Goal: Information Seeking & Learning: Check status

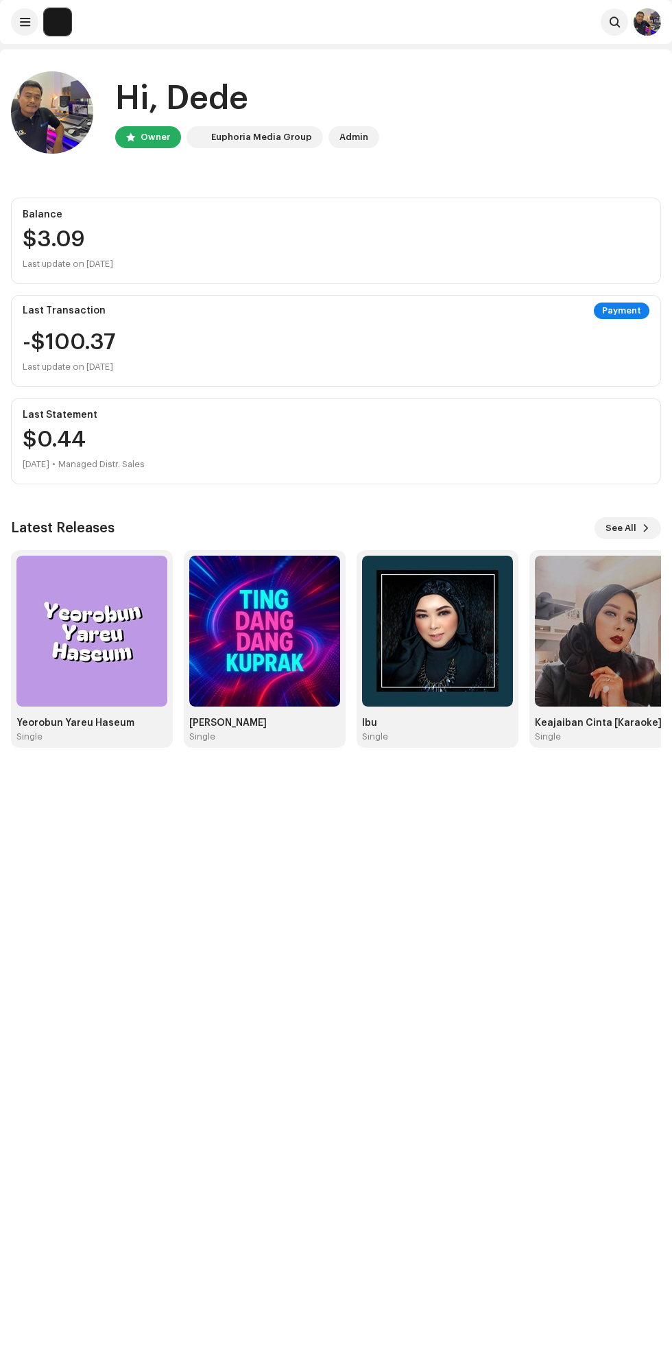
click at [73, 644] on img at bounding box center [91, 630] width 151 height 151
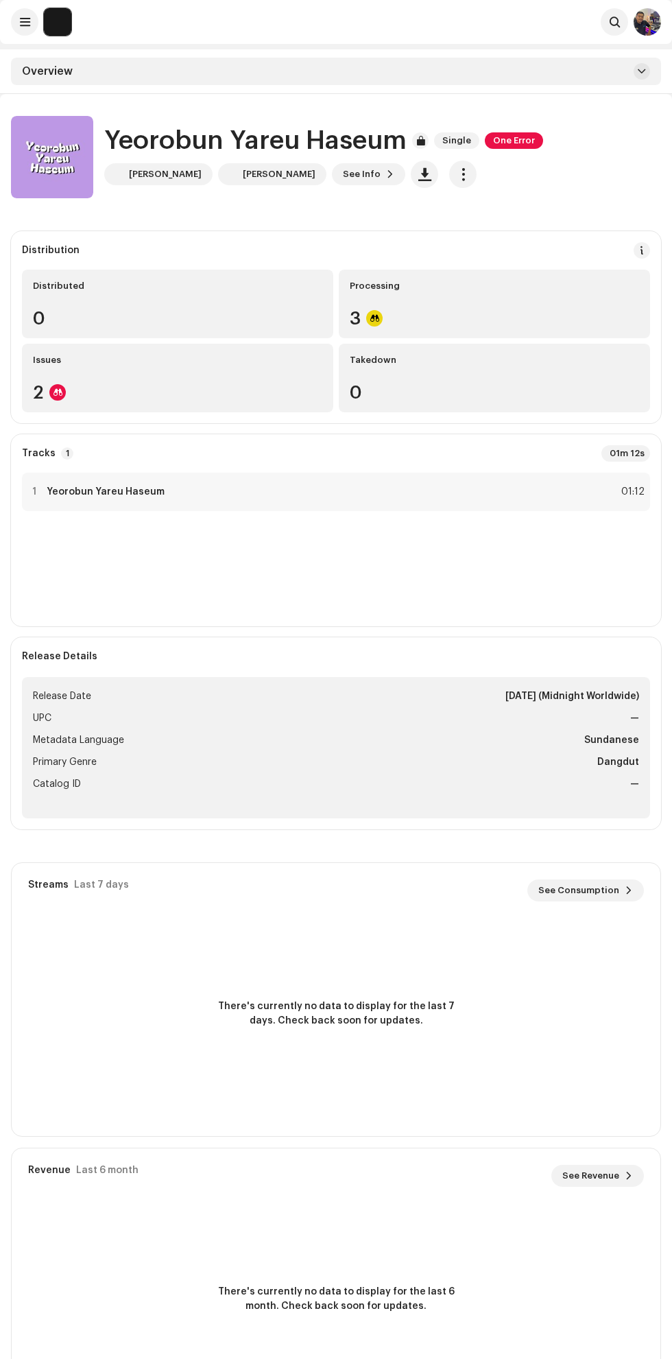
click at [343, 174] on span "See Info" at bounding box center [362, 173] width 38 height 27
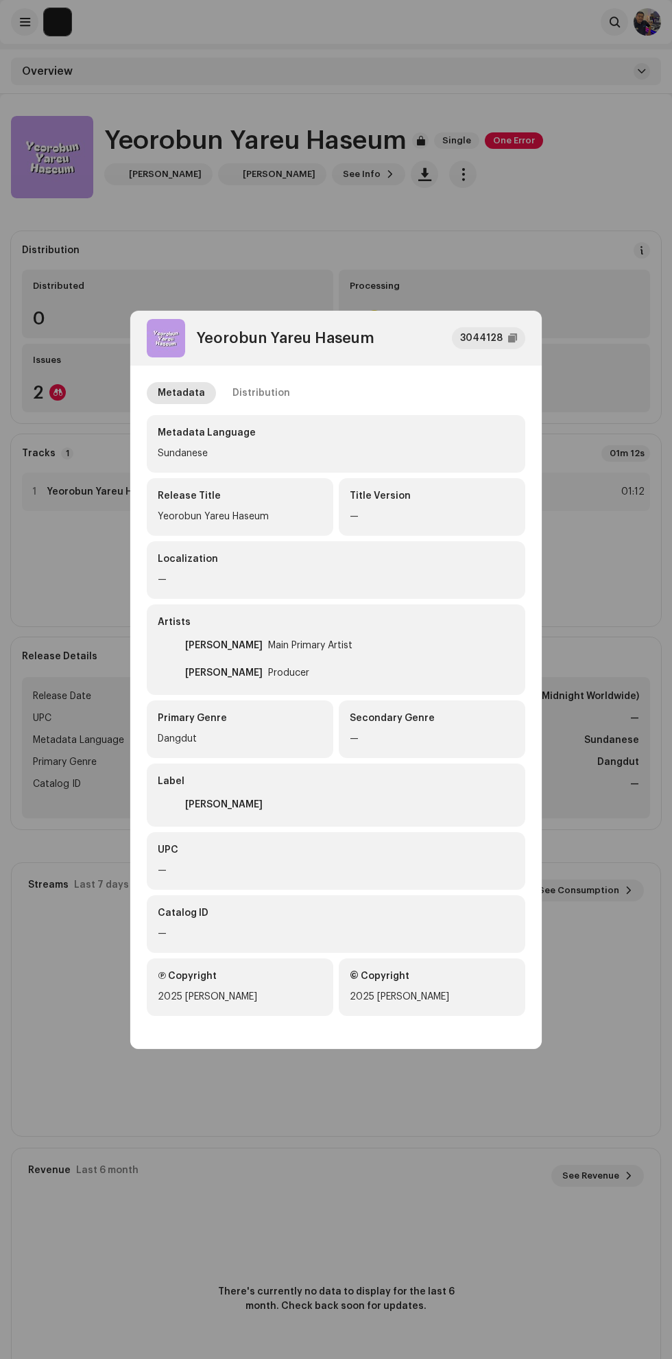
click at [488, 337] on div "3044128" at bounding box center [481, 338] width 43 height 16
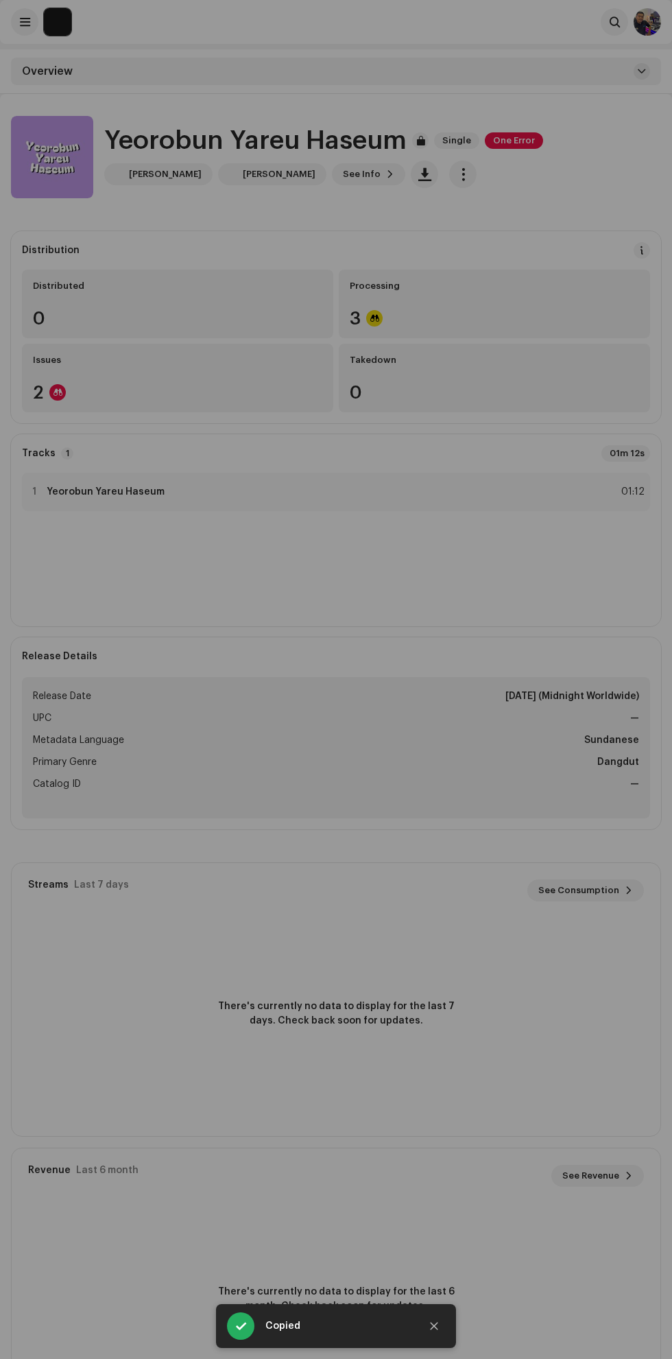
click at [441, 1135] on div "Yeorobun Yareu Haseum 3044128 Metadata Distribution Metadata Language Sundanese…" at bounding box center [336, 679] width 672 height 1359
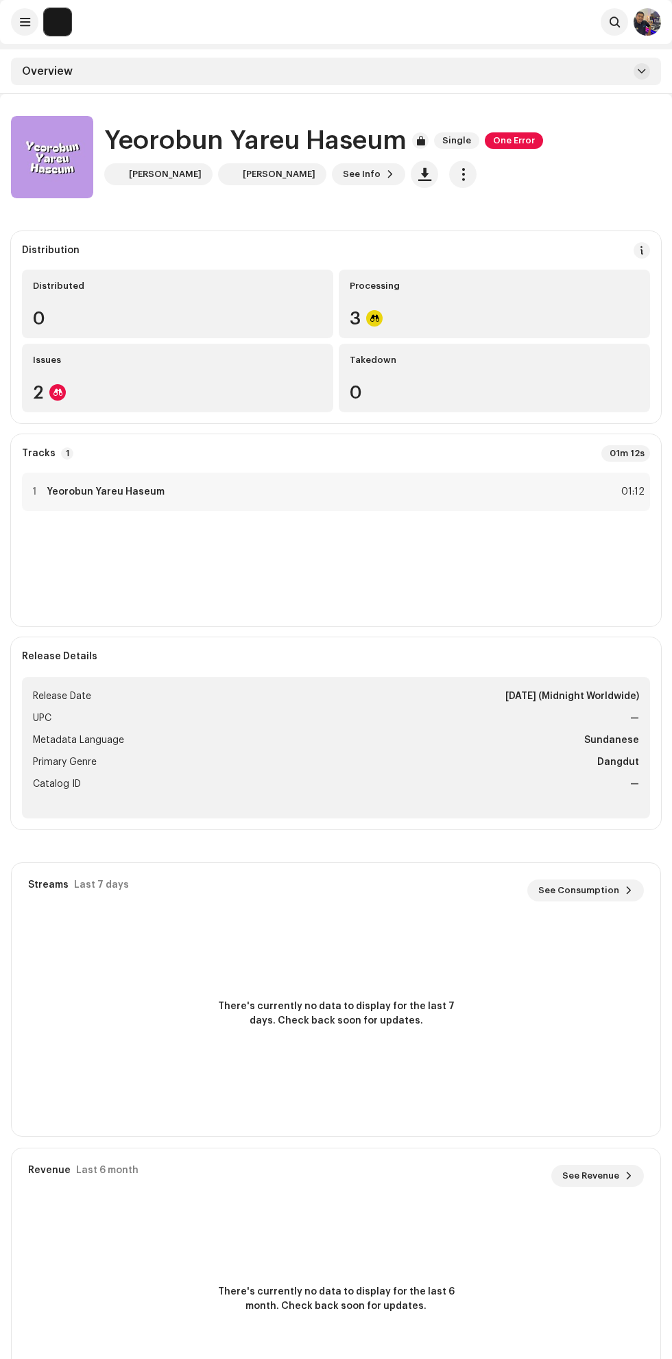
click at [58, 490] on strong "Yeorobun Yareu Haseum" at bounding box center [106, 491] width 118 height 11
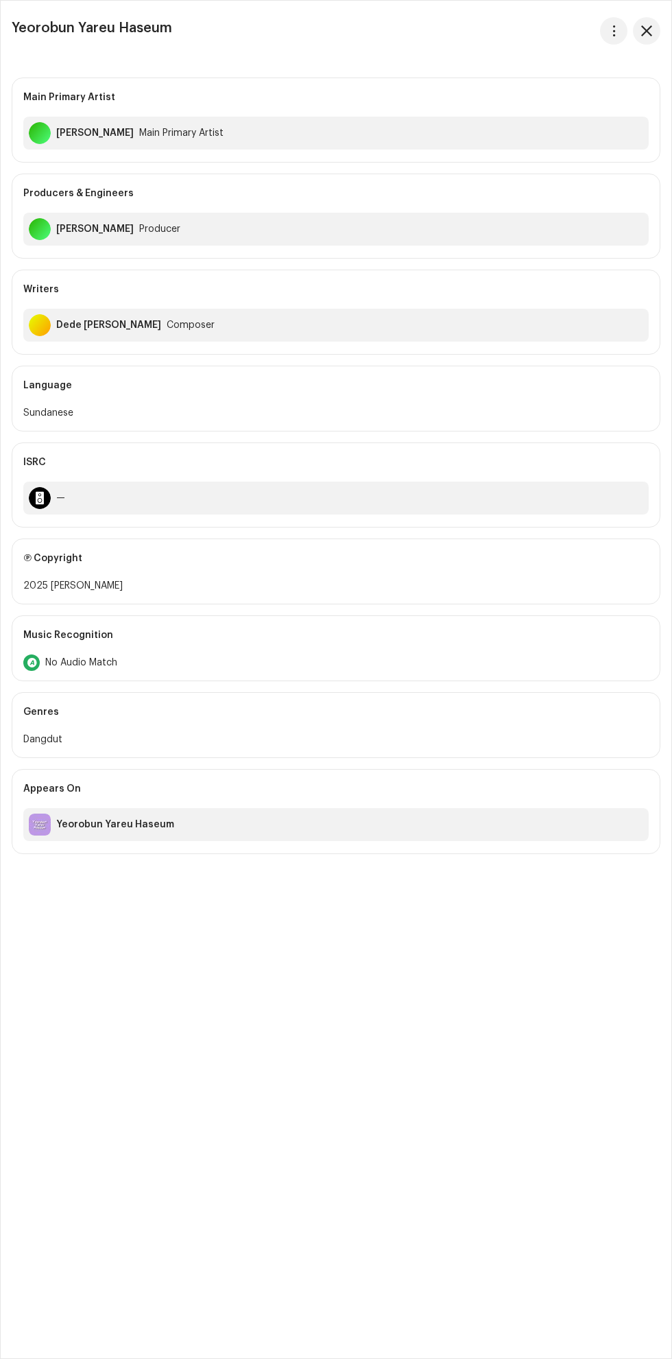
click at [519, 834] on div "Yeorobun Yareu Haseum" at bounding box center [335, 824] width 625 height 33
click at [527, 826] on div "Yeorobun Yareu Haseum" at bounding box center [335, 824] width 625 height 33
click at [78, 834] on div "Yeorobun Yareu Haseum" at bounding box center [335, 824] width 625 height 33
click at [87, 823] on div "Yeorobun Yareu Haseum" at bounding box center [115, 824] width 118 height 11
click at [45, 511] on div "—" at bounding box center [335, 497] width 625 height 33
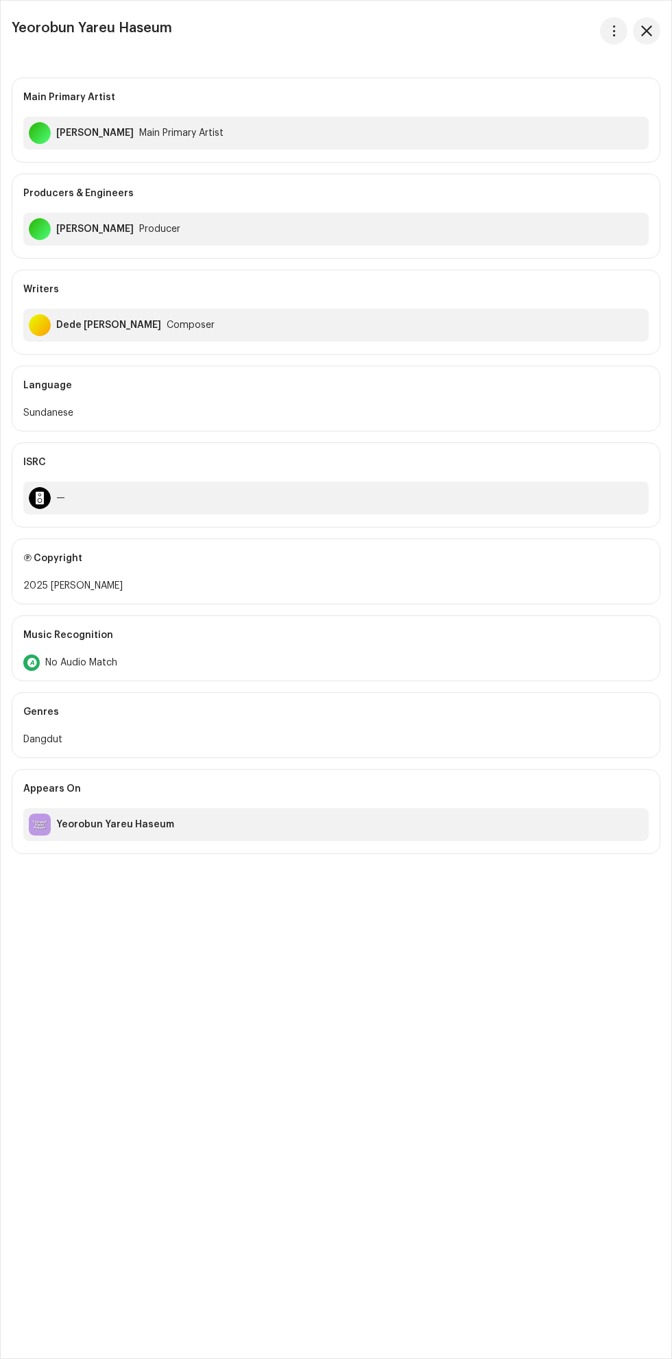
click at [613, 31] on span "button" at bounding box center [614, 30] width 10 height 11
click at [501, 64] on span "View track" at bounding box center [513, 64] width 51 height 11
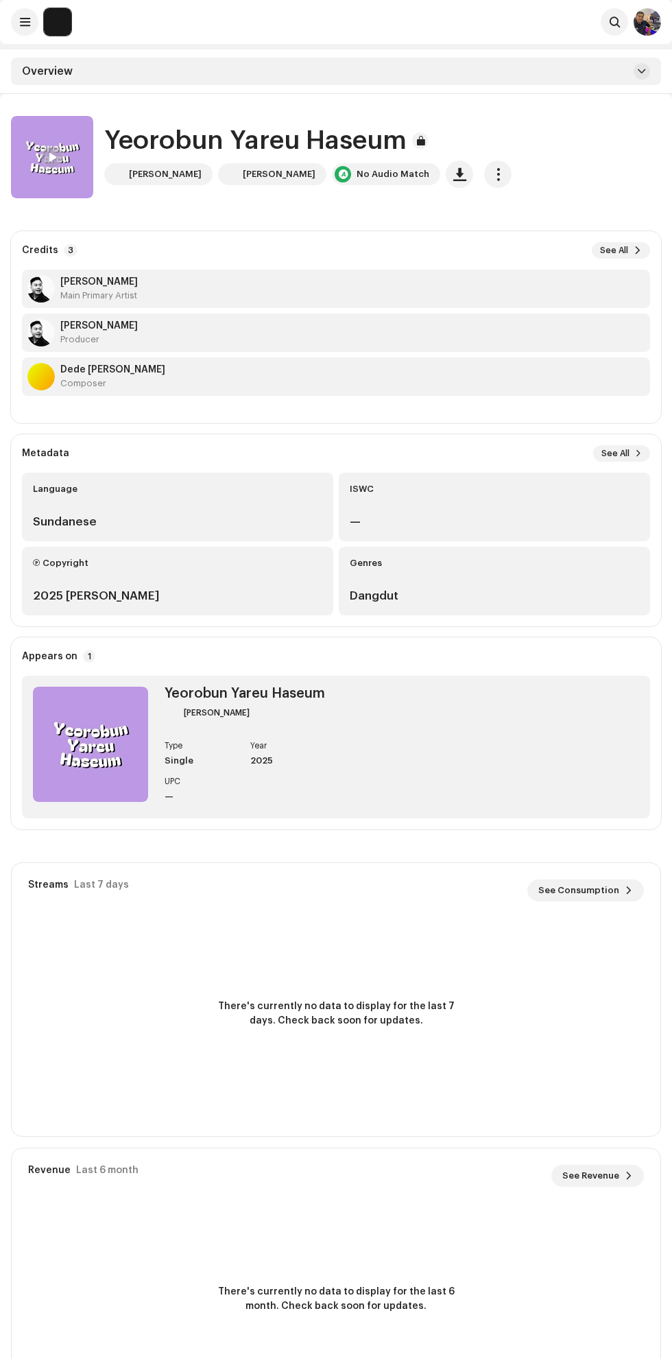
click at [492, 173] on span "button" at bounding box center [498, 174] width 13 height 11
click at [456, 202] on span "Copy Id" at bounding box center [460, 207] width 36 height 11
click at [492, 174] on span "button" at bounding box center [498, 174] width 13 height 11
click at [559, 1104] on div "There's currently no data to display for the last 7 days. Check back soon for u…" at bounding box center [336, 1014] width 649 height 192
click at [492, 175] on span "button" at bounding box center [498, 174] width 13 height 11
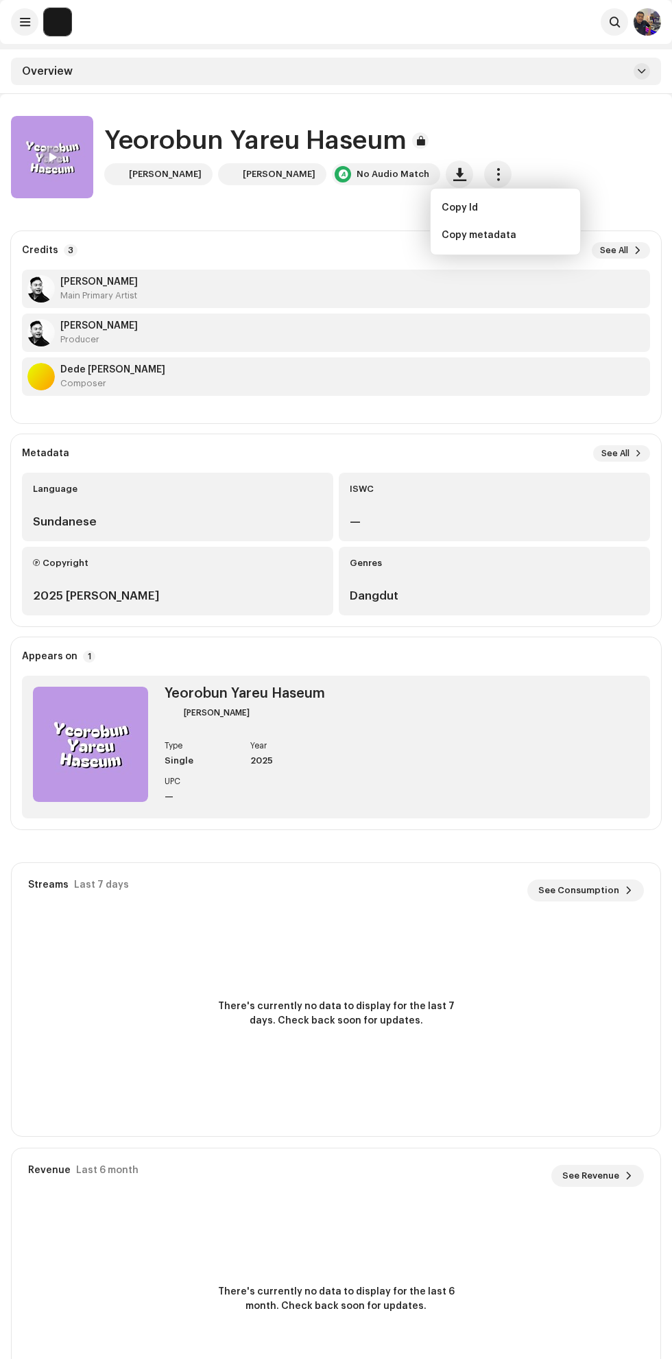
click at [557, 1079] on div "There's currently no data to display for the last 7 days. Check back soon for u…" at bounding box center [336, 1014] width 649 height 192
click at [492, 175] on span "button" at bounding box center [498, 174] width 13 height 11
click at [569, 1014] on div "There's currently no data to display for the last 7 days. Check back soon for u…" at bounding box center [336, 1014] width 649 height 192
click at [453, 171] on span "button" at bounding box center [459, 174] width 13 height 11
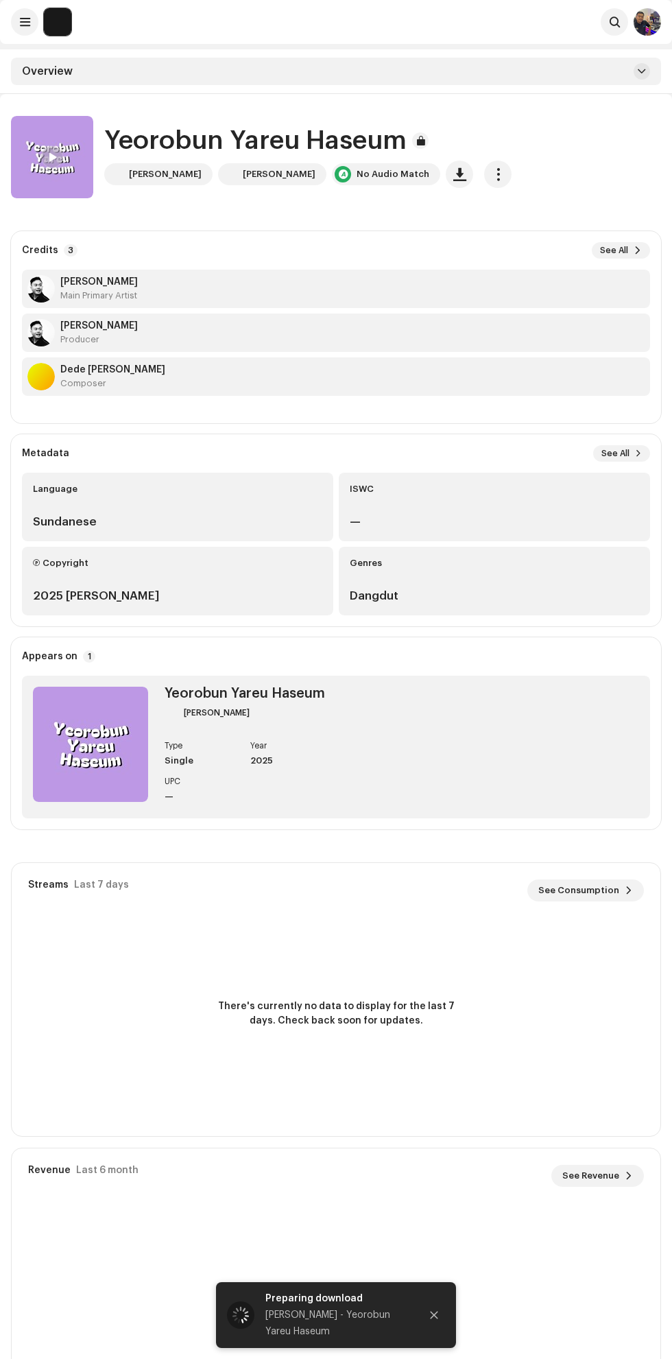
click at [58, 162] on div at bounding box center [52, 157] width 22 height 22
click at [481, 1029] on div "There's currently no data to display for the last 7 days. Check back soon for u…" at bounding box center [336, 1014] width 649 height 192
click at [60, 156] on div at bounding box center [52, 157] width 22 height 22
click at [477, 1182] on div "Revenue Last 6 month See Revenue" at bounding box center [336, 1175] width 616 height 22
click at [449, 1329] on div "Preparing download Dede Omat - Yeorobun Yareu Haseum" at bounding box center [336, 1315] width 240 height 66
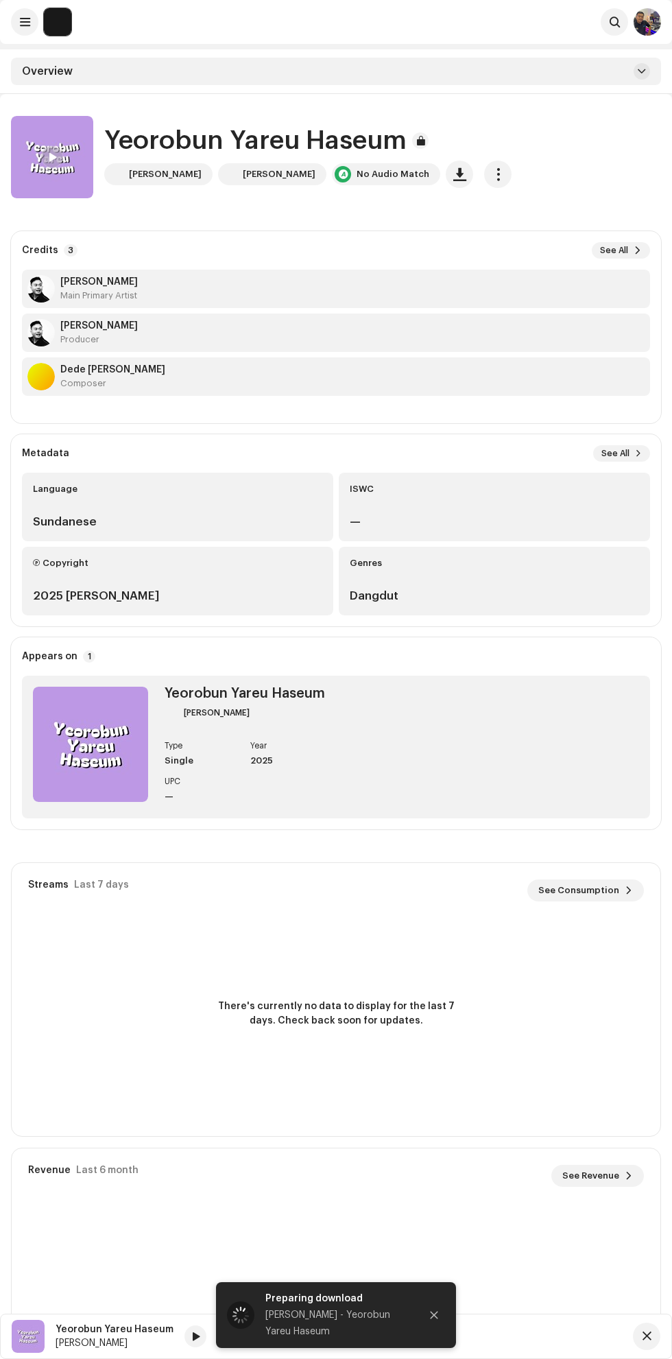
click at [433, 1315] on icon "Close" at bounding box center [435, 1315] width 8 height 8
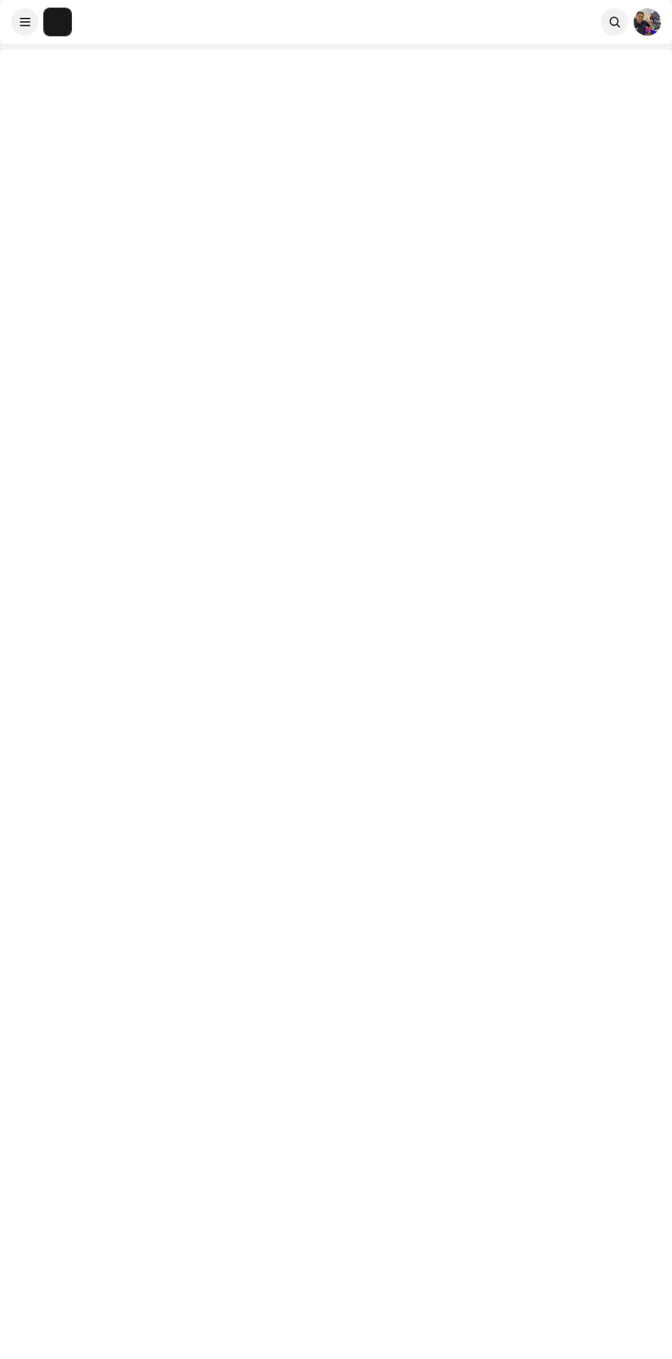
click at [516, 860] on div at bounding box center [336, 728] width 672 height 1359
